Goal: Transaction & Acquisition: Book appointment/travel/reservation

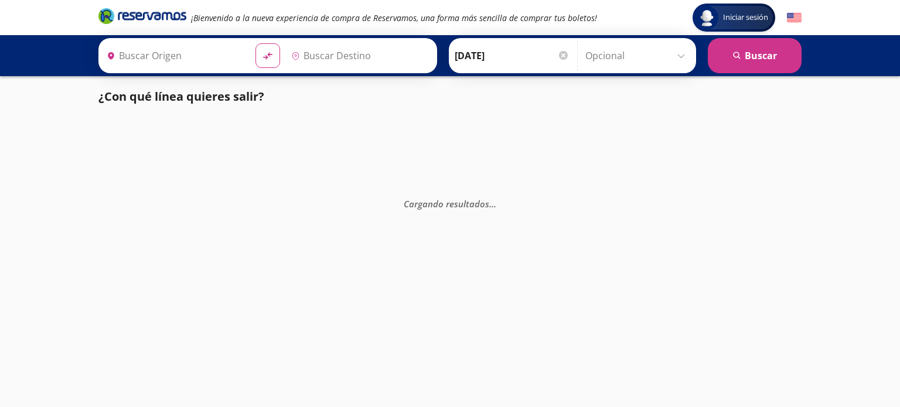
type input "[GEOGRAPHIC_DATA], [GEOGRAPHIC_DATA]"
type input "Guanajuato, Guanajuato"
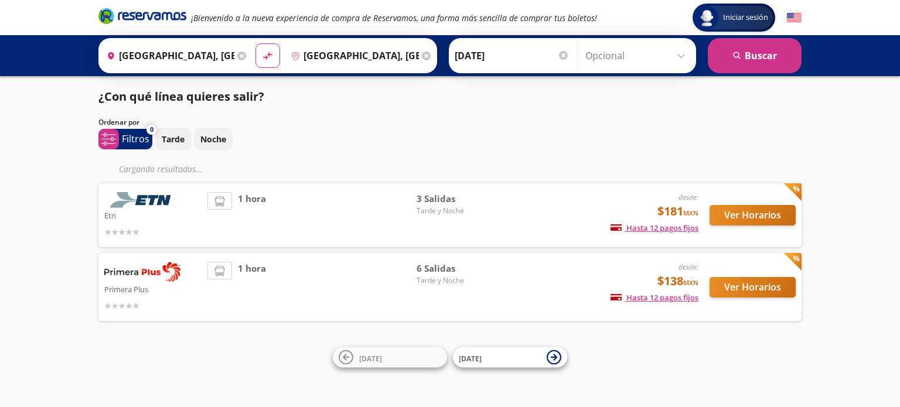
click at [438, 213] on span "Tarde y Noche" at bounding box center [457, 211] width 82 height 11
click at [740, 211] on button "Ver Horarios" at bounding box center [752, 215] width 86 height 21
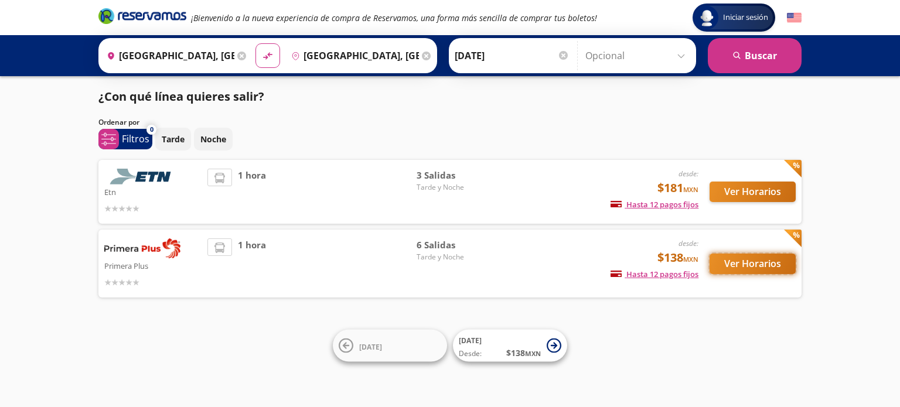
click at [775, 267] on button "Ver Horarios" at bounding box center [752, 264] width 86 height 21
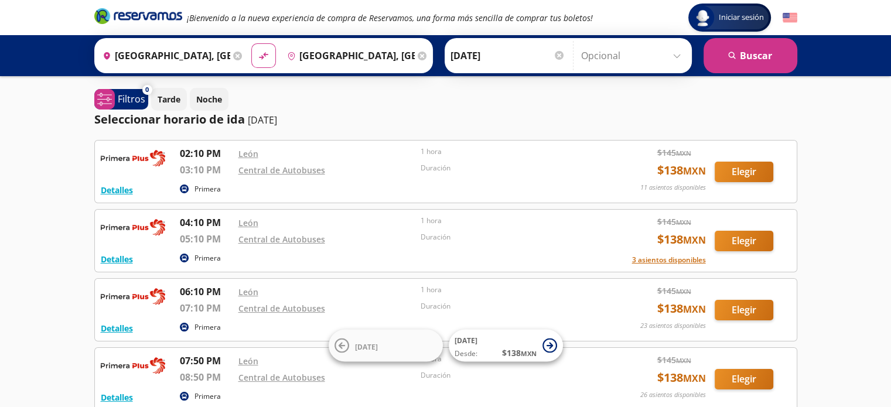
click at [480, 56] on input "[DATE]" at bounding box center [507, 55] width 115 height 29
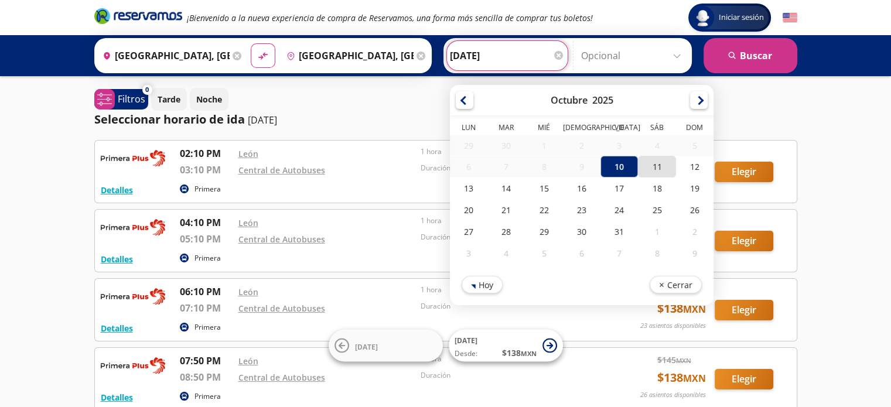
click at [648, 163] on div "11" at bounding box center [656, 167] width 37 height 22
type input "[DATE]"
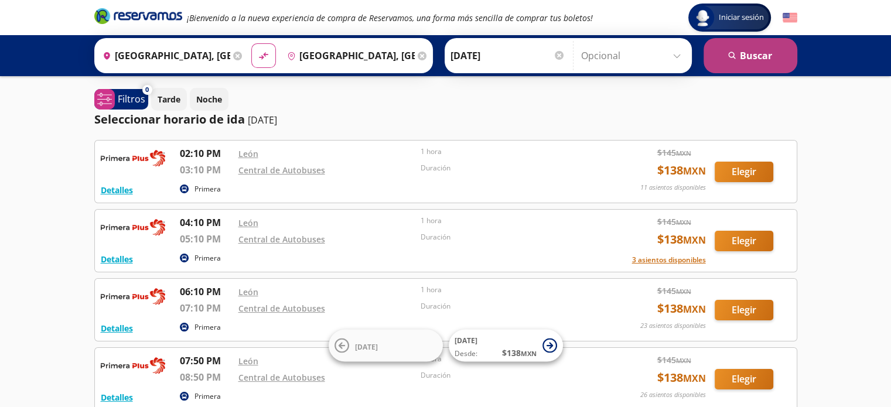
click at [739, 62] on button "search [GEOGRAPHIC_DATA]" at bounding box center [750, 55] width 94 height 35
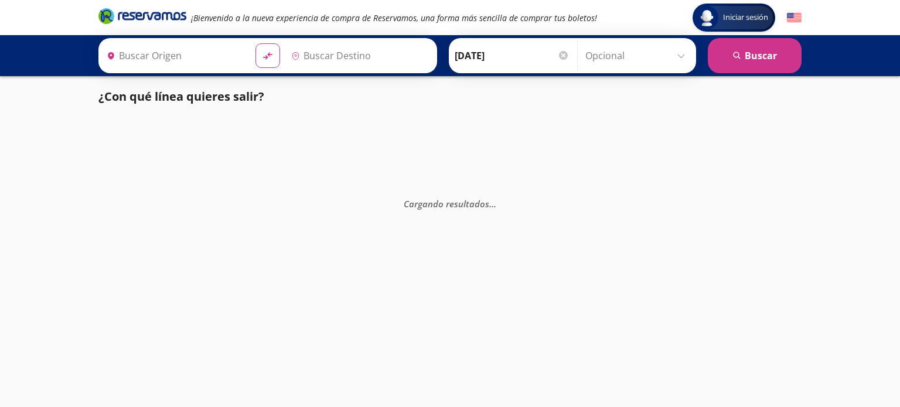
type input "[GEOGRAPHIC_DATA], [GEOGRAPHIC_DATA]"
type input "Guanajuato, Guanajuato"
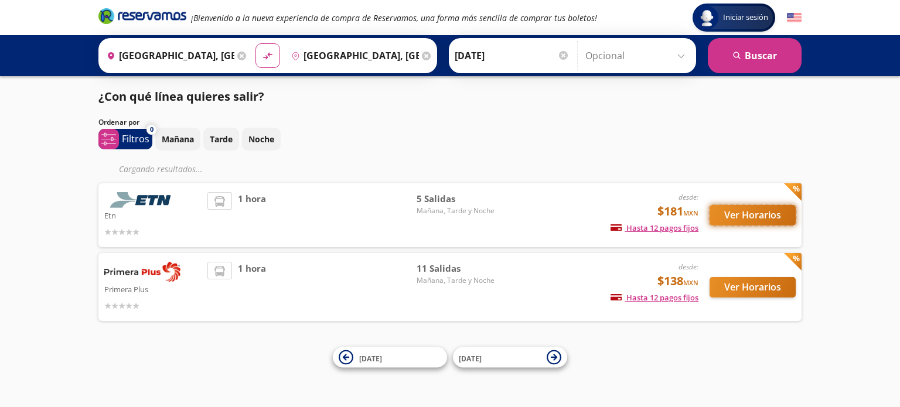
click at [746, 213] on button "Ver Horarios" at bounding box center [752, 215] width 86 height 21
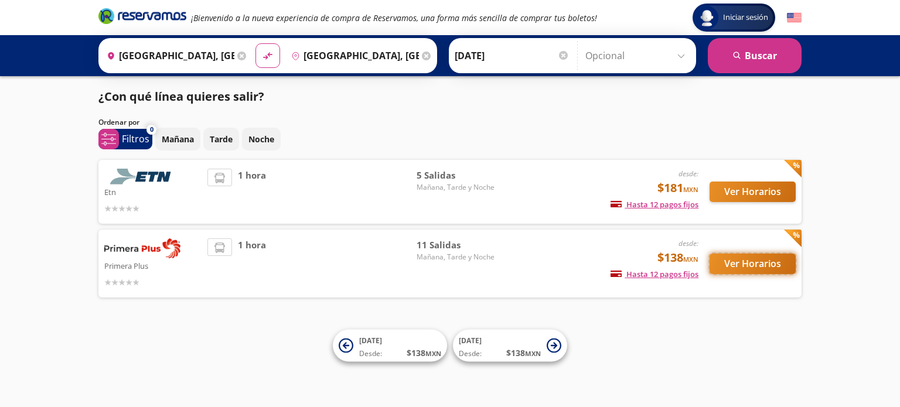
click at [737, 262] on button "Ver Horarios" at bounding box center [752, 264] width 86 height 21
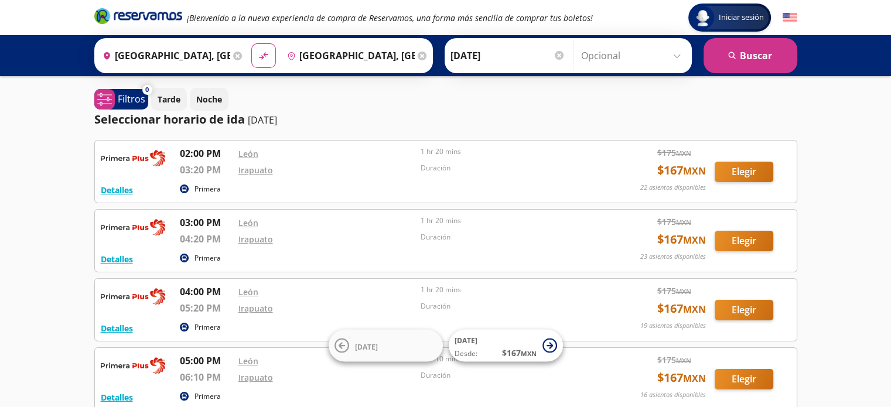
click at [499, 55] on input "[DATE]" at bounding box center [507, 55] width 115 height 29
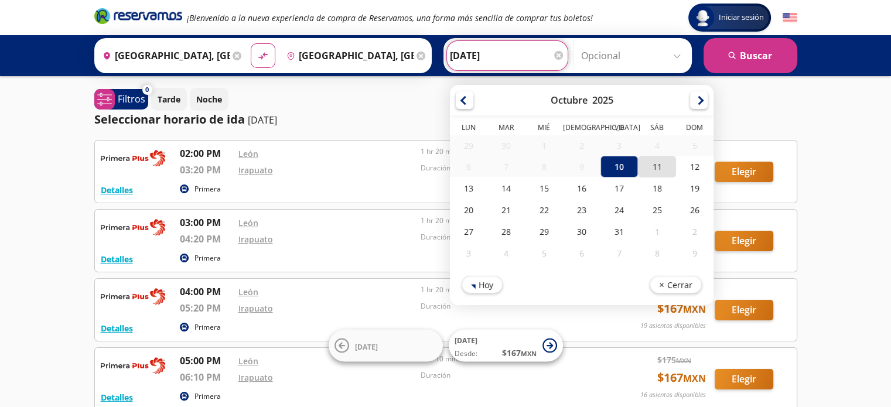
click at [647, 168] on div "11" at bounding box center [656, 167] width 37 height 22
type input "[DATE]"
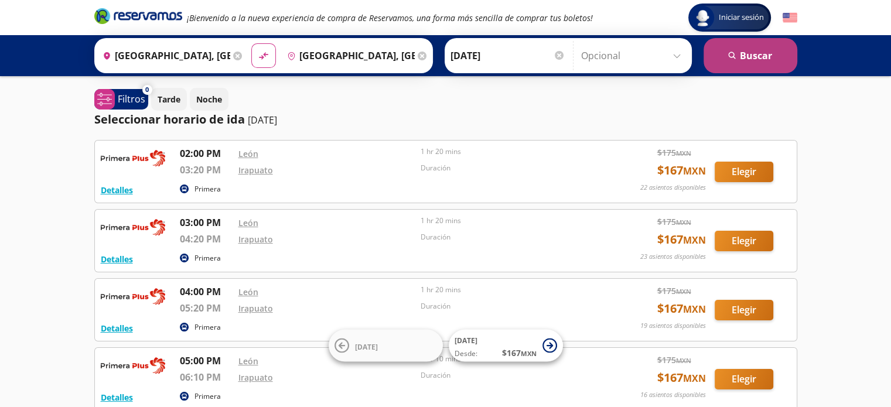
click at [746, 58] on button "search [GEOGRAPHIC_DATA]" at bounding box center [750, 55] width 94 height 35
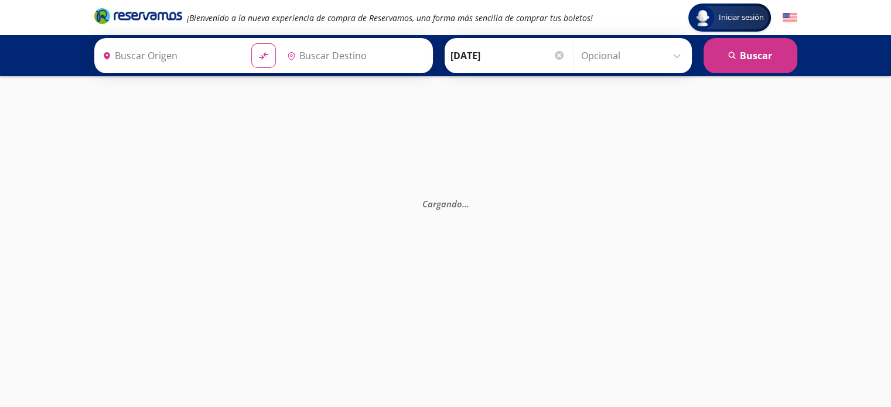
type input "[GEOGRAPHIC_DATA], [GEOGRAPHIC_DATA]"
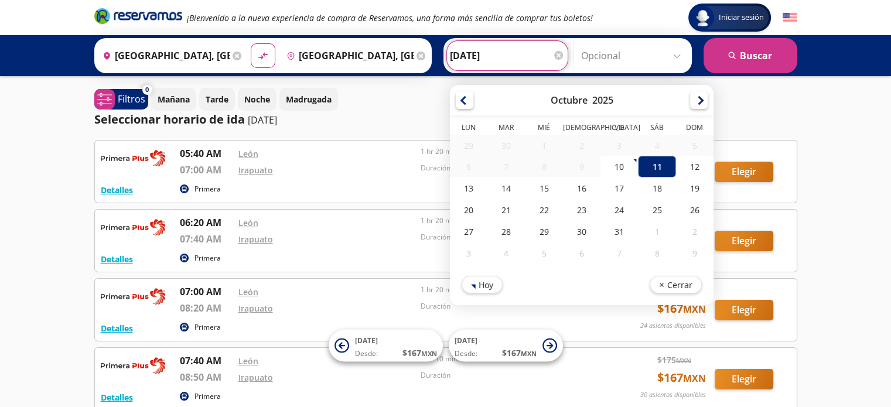
click at [518, 59] on input "[DATE]" at bounding box center [507, 55] width 115 height 29
drag, startPoint x: 614, startPoint y: 172, endPoint x: 619, endPoint y: 167, distance: 7.1
click at [614, 172] on div "10" at bounding box center [618, 167] width 37 height 22
type input "[DATE]"
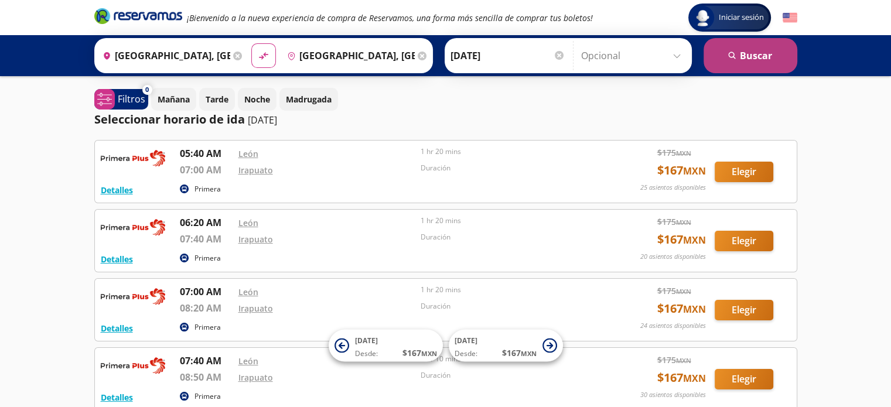
click at [747, 59] on button "search [GEOGRAPHIC_DATA]" at bounding box center [750, 55] width 94 height 35
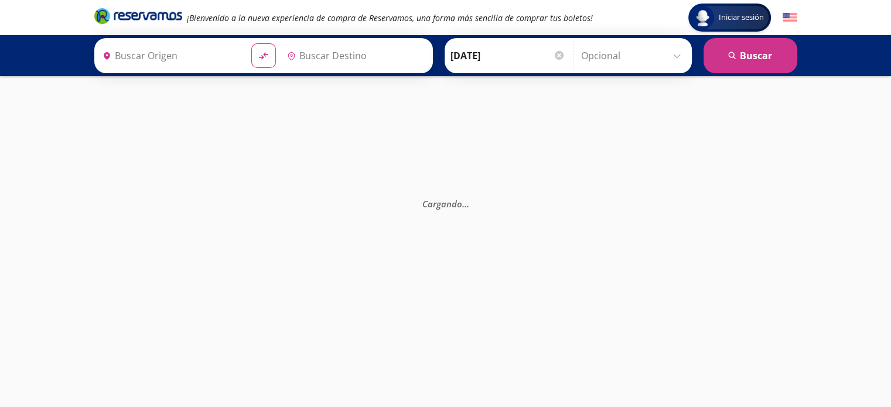
type input "[GEOGRAPHIC_DATA], [GEOGRAPHIC_DATA]"
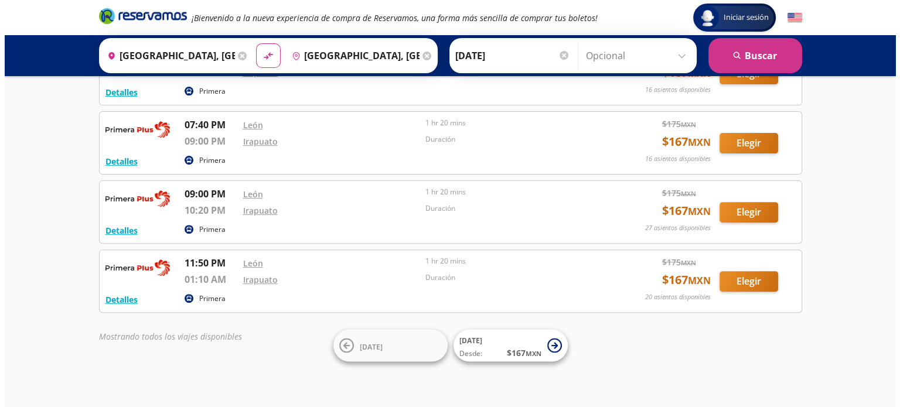
scroll to position [372, 0]
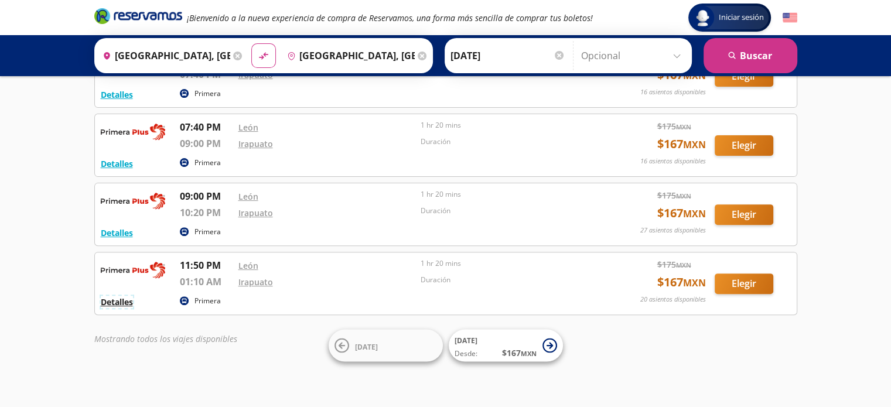
click at [126, 304] on button "Detalles" at bounding box center [117, 302] width 32 height 12
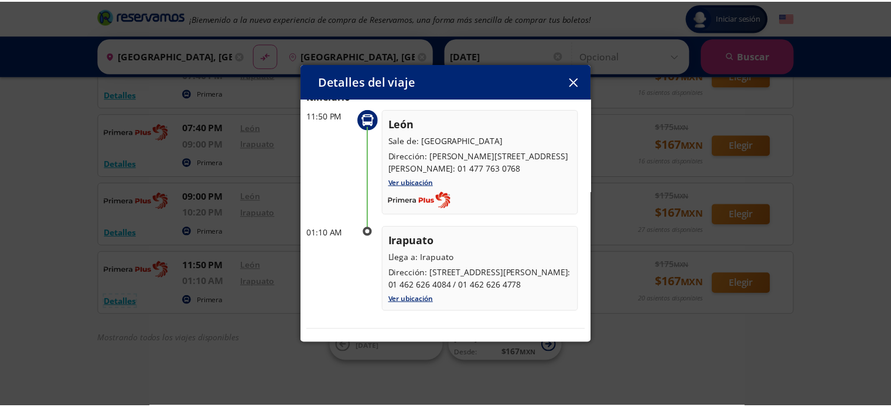
scroll to position [0, 0]
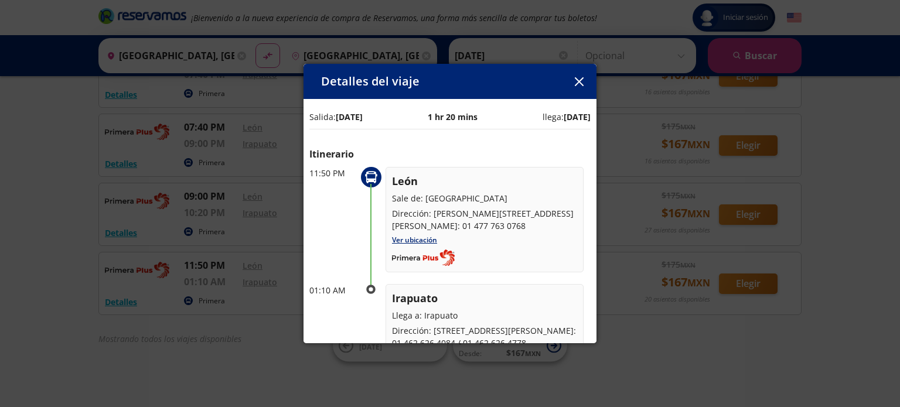
click at [576, 81] on icon "button" at bounding box center [579, 81] width 9 height 9
